Goal: Find specific page/section: Find specific page/section

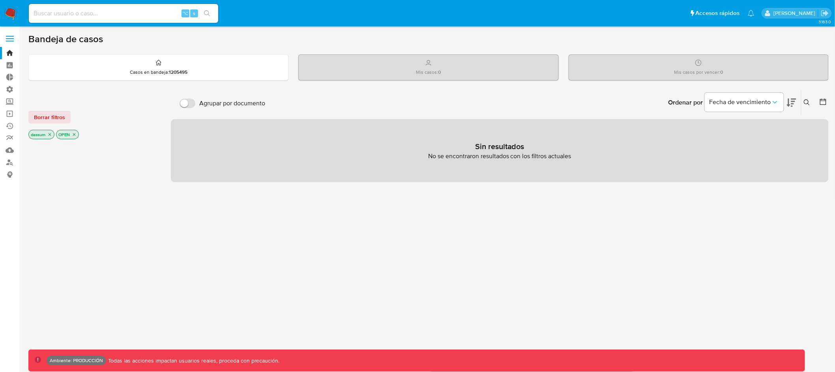
click at [10, 38] on span at bounding box center [10, 38] width 8 height 1
click at [0, 0] on input "checkbox" at bounding box center [0, 0] width 0 height 0
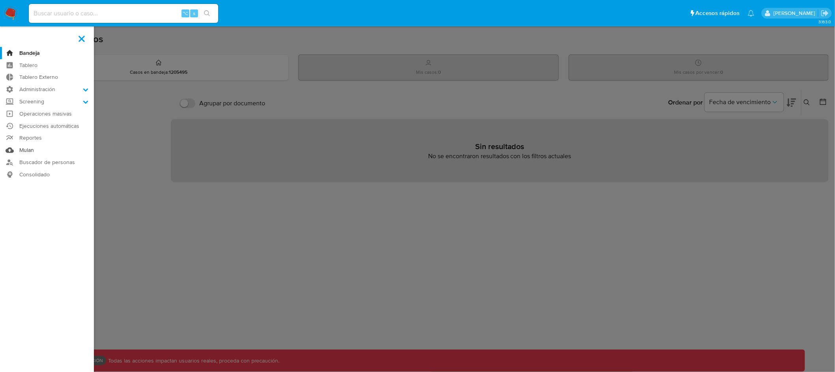
click at [28, 148] on link "Mulan" at bounding box center [47, 150] width 94 height 12
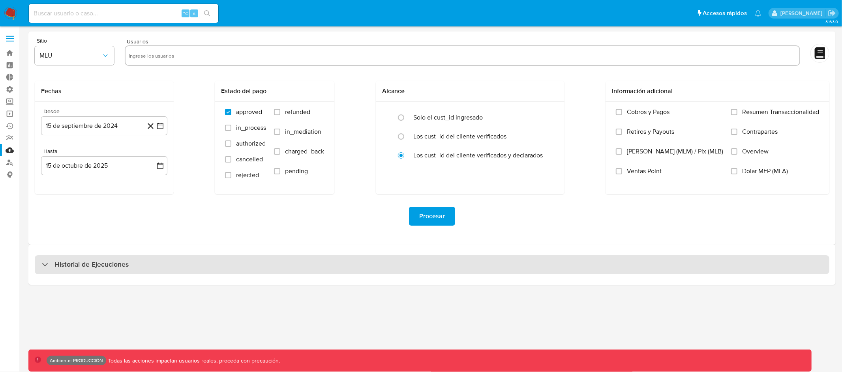
click at [212, 264] on div "Historial de Ejecuciones" at bounding box center [432, 264] width 795 height 19
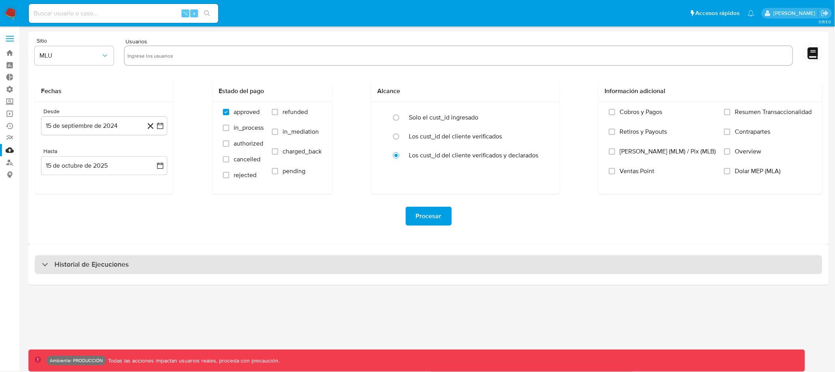
select select "10"
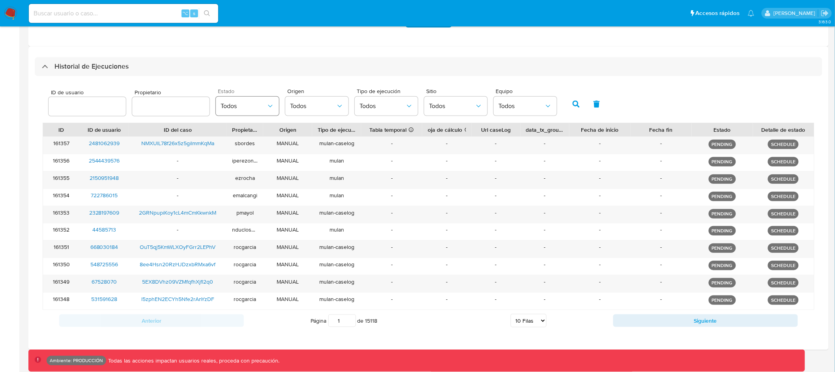
scroll to position [208, 0]
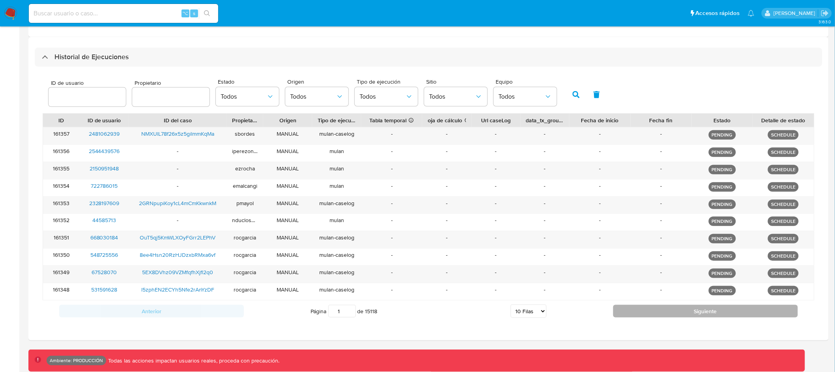
click at [645, 312] on button "Siguiente" at bounding box center [705, 311] width 185 height 13
type input "2"
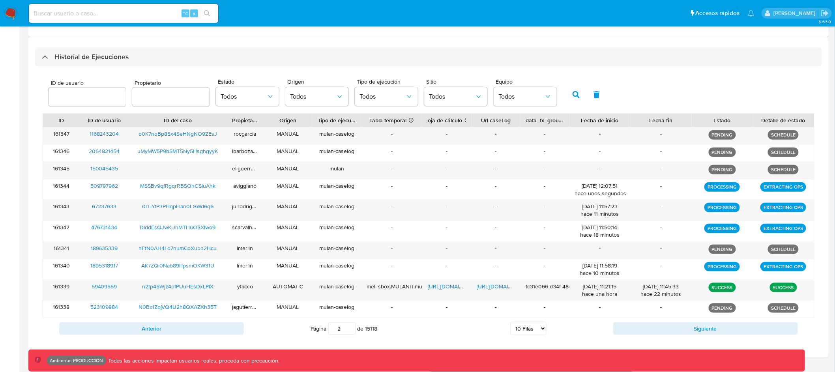
click at [165, 98] on input "text" at bounding box center [170, 97] width 77 height 10
type input "jtosini"
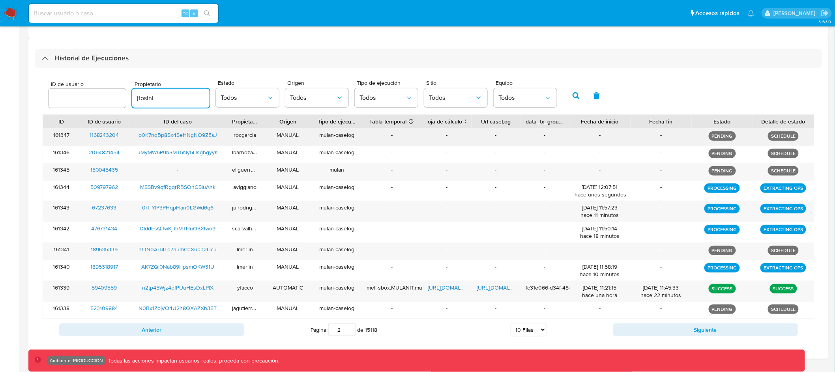
scroll to position [206, 0]
click at [573, 99] on icon "button" at bounding box center [576, 96] width 7 height 7
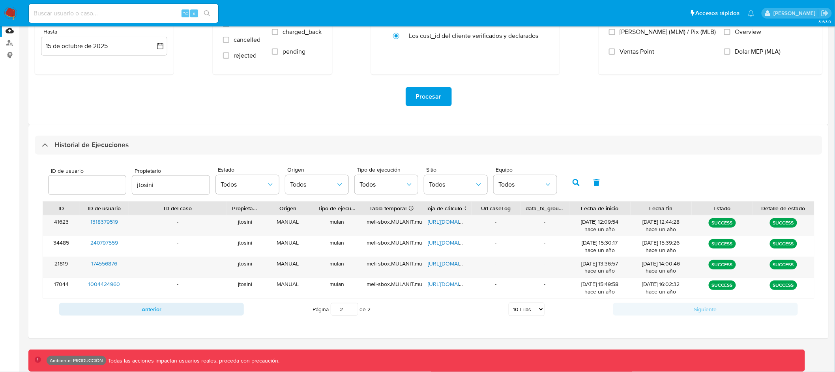
scroll to position [120, 0]
click at [593, 181] on icon "button" at bounding box center [596, 182] width 7 height 7
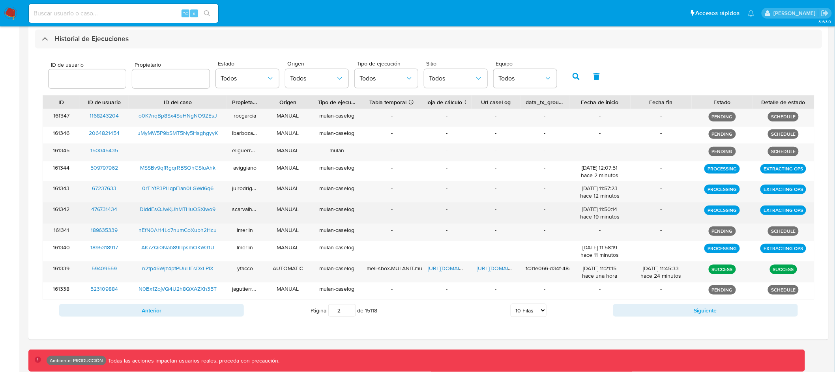
scroll to position [226, 0]
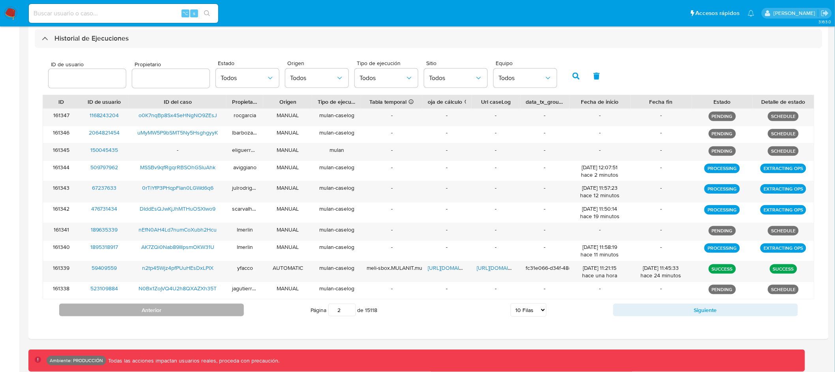
click at [213, 309] on button "Anterior" at bounding box center [151, 310] width 185 height 13
type input "1"
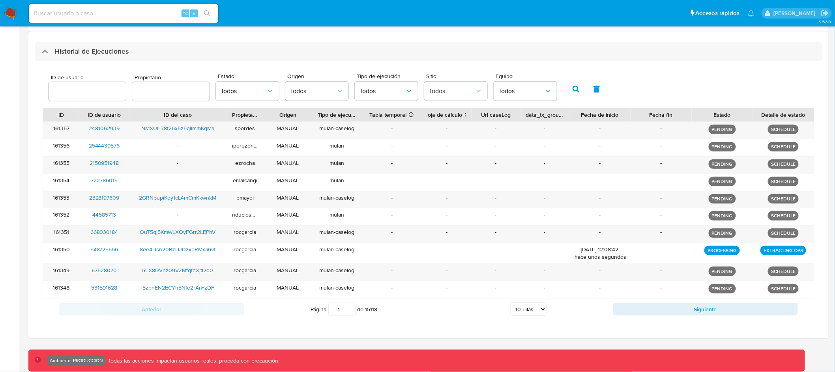
scroll to position [211, 0]
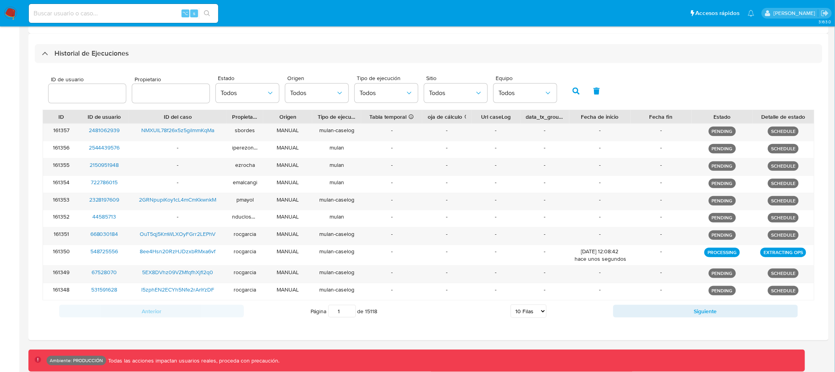
click at [161, 91] on input "text" at bounding box center [170, 93] width 77 height 10
type input "jtosini"
click at [573, 90] on icon "button" at bounding box center [576, 91] width 7 height 7
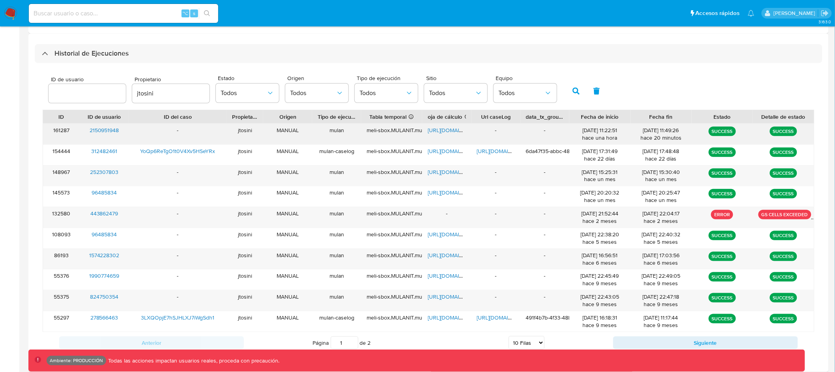
drag, startPoint x: 617, startPoint y: 130, endPoint x: 611, endPoint y: 130, distance: 6.3
click at [611, 130] on div "15/10/2025 11:22:51 hace una hora" at bounding box center [600, 134] width 50 height 15
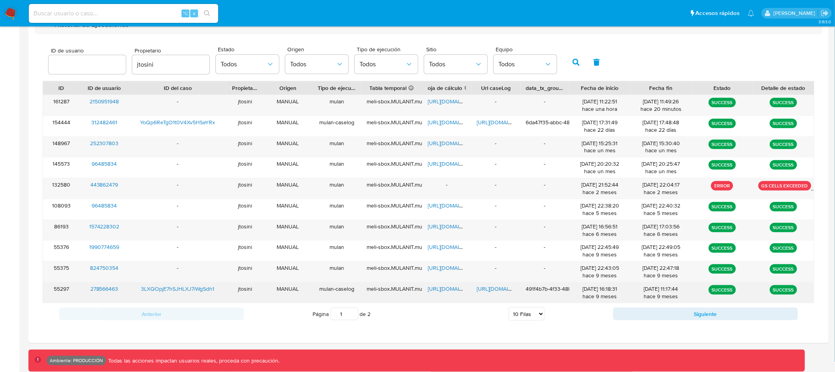
scroll to position [245, 0]
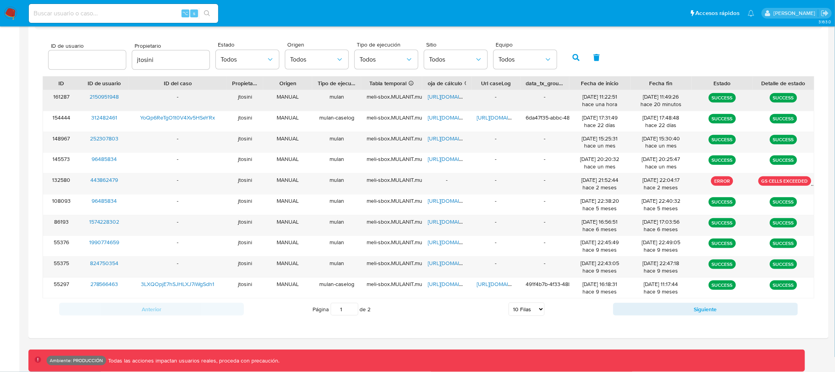
click at [454, 99] on span "https://docs.google.com/spreadsheets/d/1L5dbqUFJgyALjA8kX1AdpABBh8bIY2u0vGBaMjj…" at bounding box center [455, 97] width 54 height 8
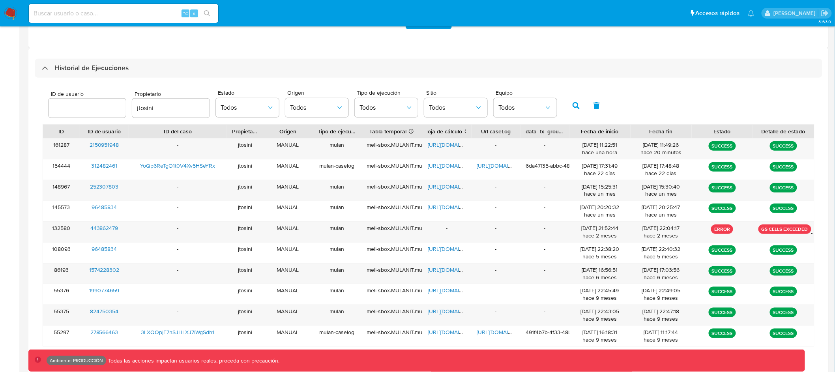
scroll to position [188, 0]
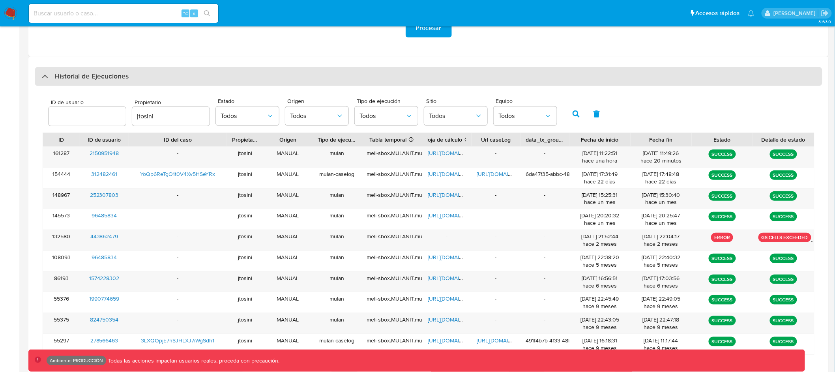
click at [606, 67] on div "Historial de Ejecuciones" at bounding box center [429, 76] width 788 height 19
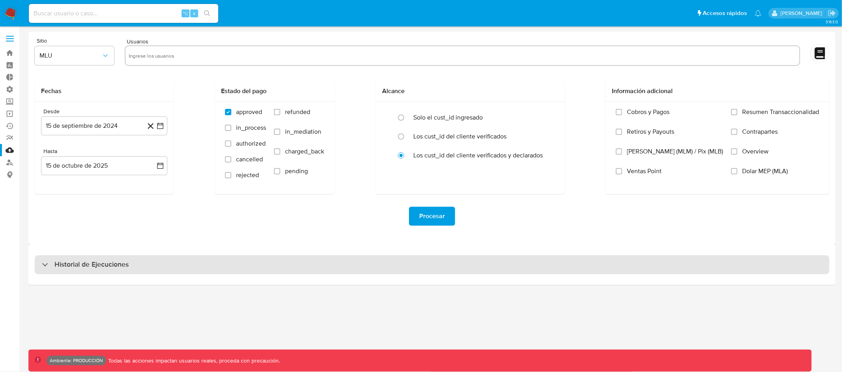
click at [446, 269] on div "Historial de Ejecuciones" at bounding box center [432, 264] width 795 height 19
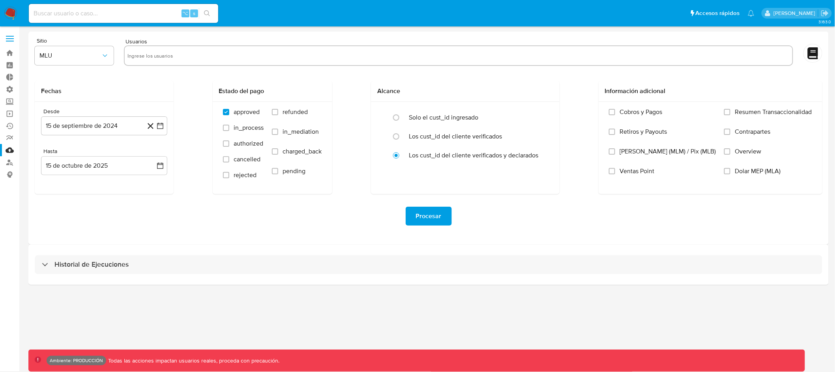
select select "10"
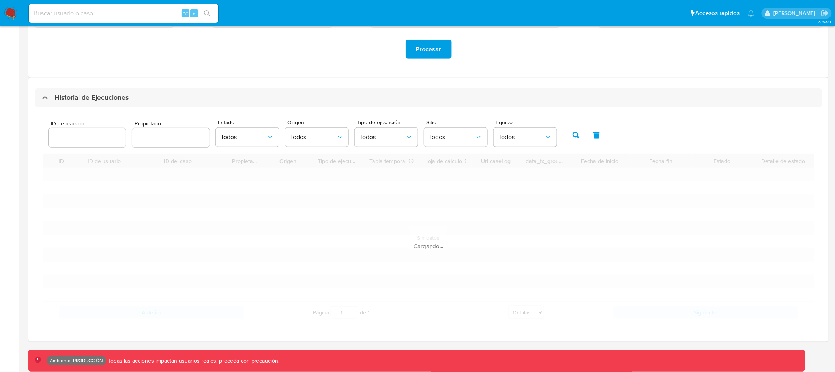
scroll to position [170, 0]
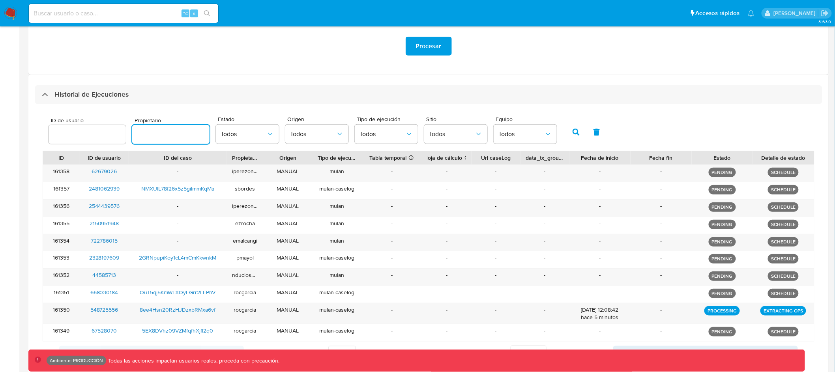
click at [184, 136] on input "text" at bounding box center [170, 134] width 77 height 10
type input "jtosini"
click at [573, 131] on icon "button" at bounding box center [576, 132] width 7 height 7
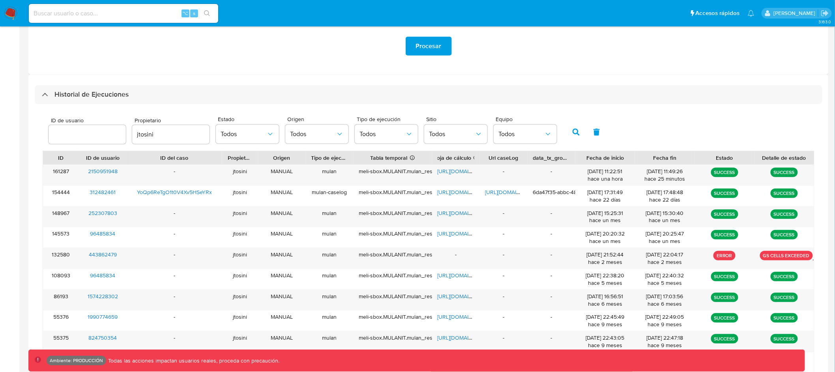
drag, startPoint x: 426, startPoint y: 159, endPoint x: 444, endPoint y: 159, distance: 17.4
click at [444, 159] on div "ID ID de usuario ID del caso Propietario Origen Tipo de ejecución Tabla tempora…" at bounding box center [428, 157] width 771 height 13
drag, startPoint x: 431, startPoint y: 159, endPoint x: 437, endPoint y: 159, distance: 6.7
click at [437, 159] on div at bounding box center [436, 157] width 14 height 13
